Goal: Task Accomplishment & Management: Use online tool/utility

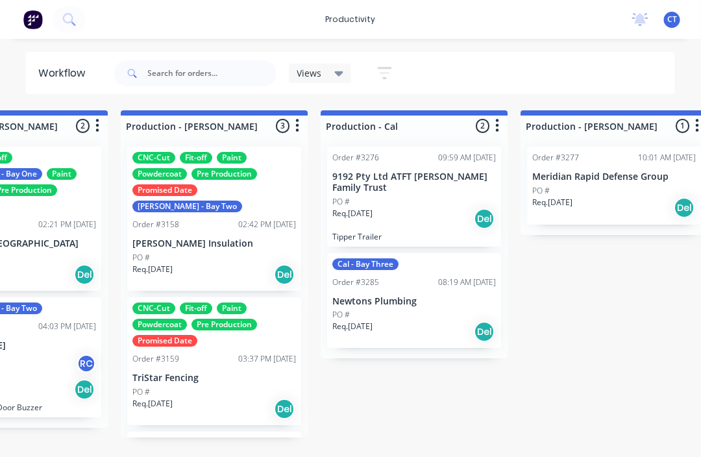
scroll to position [0, 1507]
click at [438, 297] on p "Newtons Plumbing" at bounding box center [415, 301] width 164 height 11
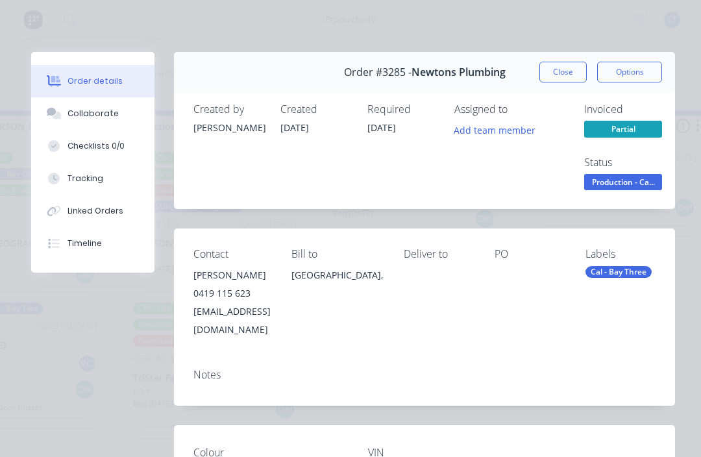
click at [99, 189] on button "Tracking" at bounding box center [92, 178] width 123 height 32
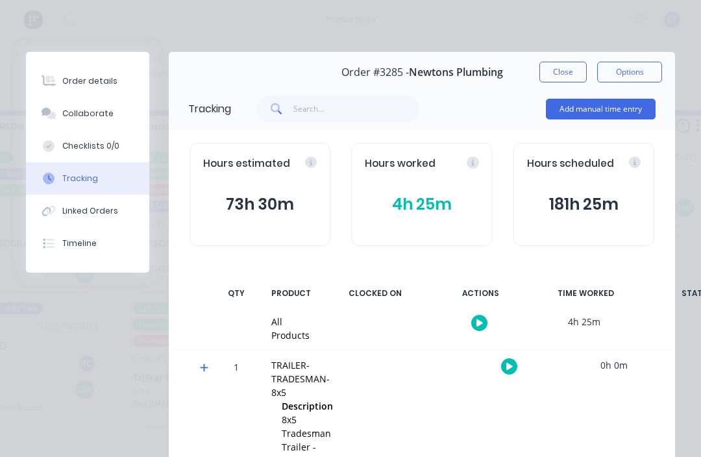
click at [511, 362] on icon "button" at bounding box center [510, 366] width 6 height 8
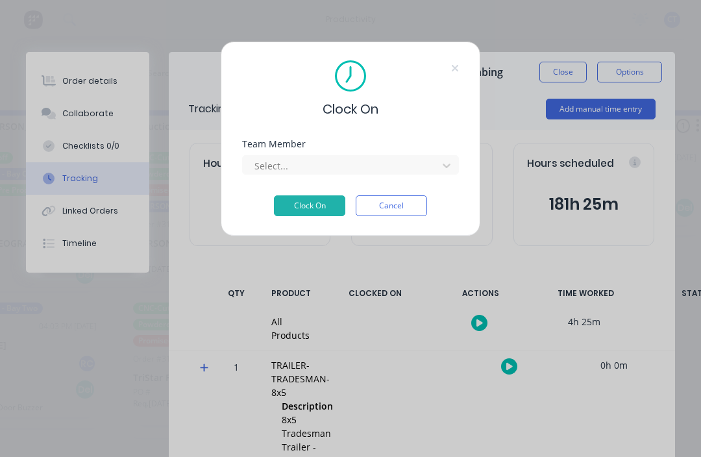
click at [392, 190] on div "Team Member Select..." at bounding box center [350, 168] width 217 height 56
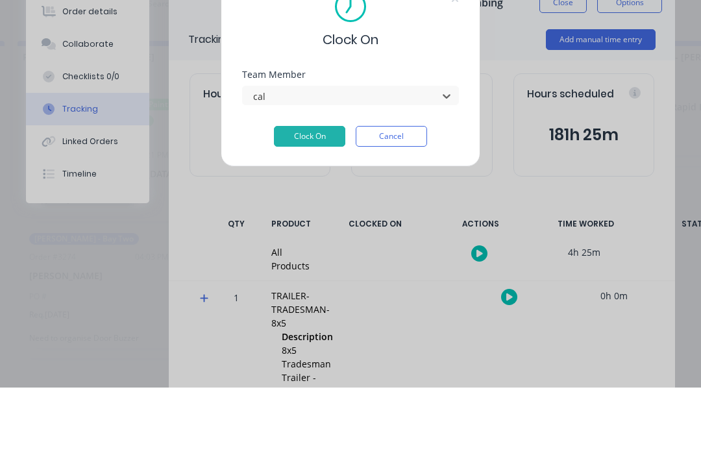
type input "cal"
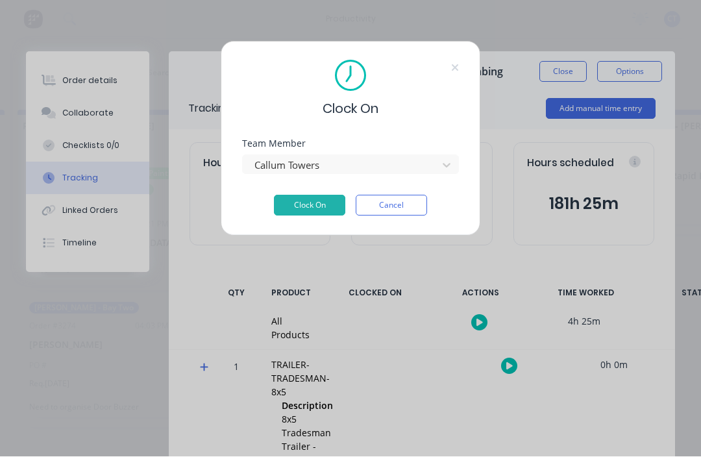
click at [315, 207] on button "Clock On" at bounding box center [309, 206] width 71 height 21
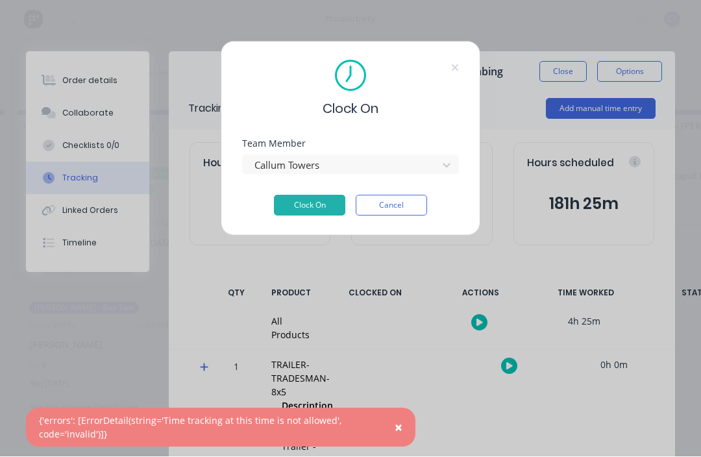
click at [397, 196] on button "Cancel" at bounding box center [391, 206] width 71 height 21
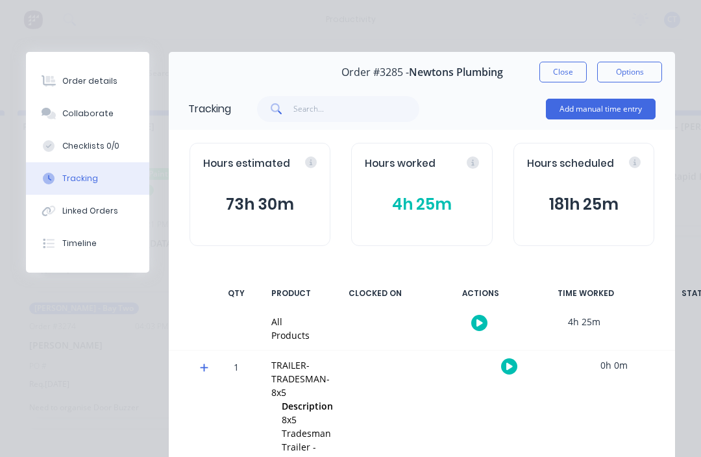
click at [472, 161] on div "Hours worked" at bounding box center [422, 164] width 114 height 15
click at [463, 164] on div "Hours worked" at bounding box center [422, 164] width 114 height 15
click at [457, 170] on div at bounding box center [457, 164] width 12 height 15
click at [423, 200] on button "4h 25m" at bounding box center [422, 204] width 114 height 25
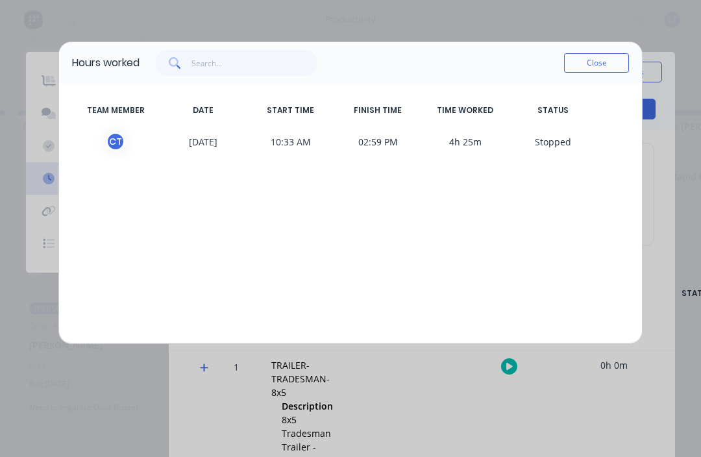
click at [601, 56] on button "Close" at bounding box center [596, 62] width 65 height 19
